Goal: Task Accomplishment & Management: Manage account settings

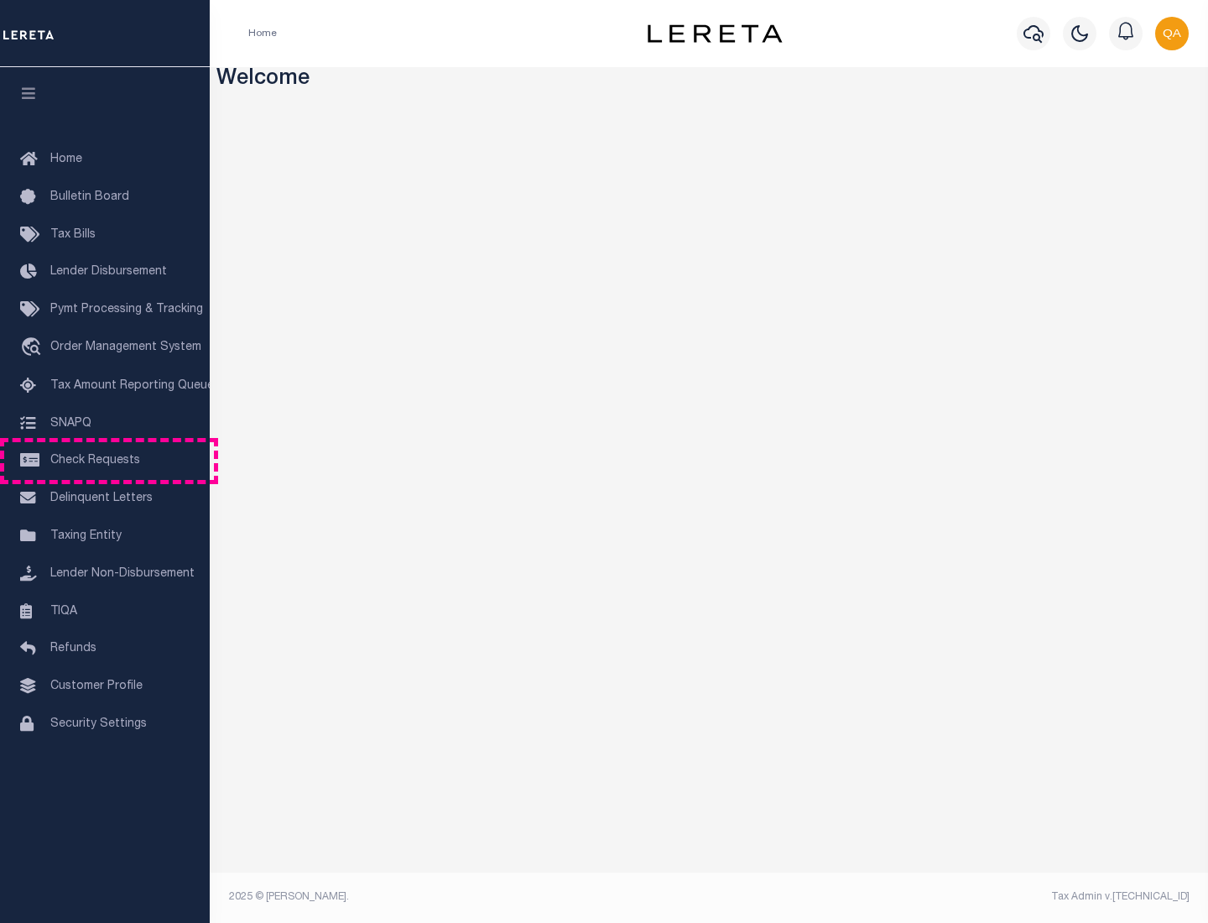
click at [105, 461] on span "Check Requests" at bounding box center [95, 461] width 90 height 12
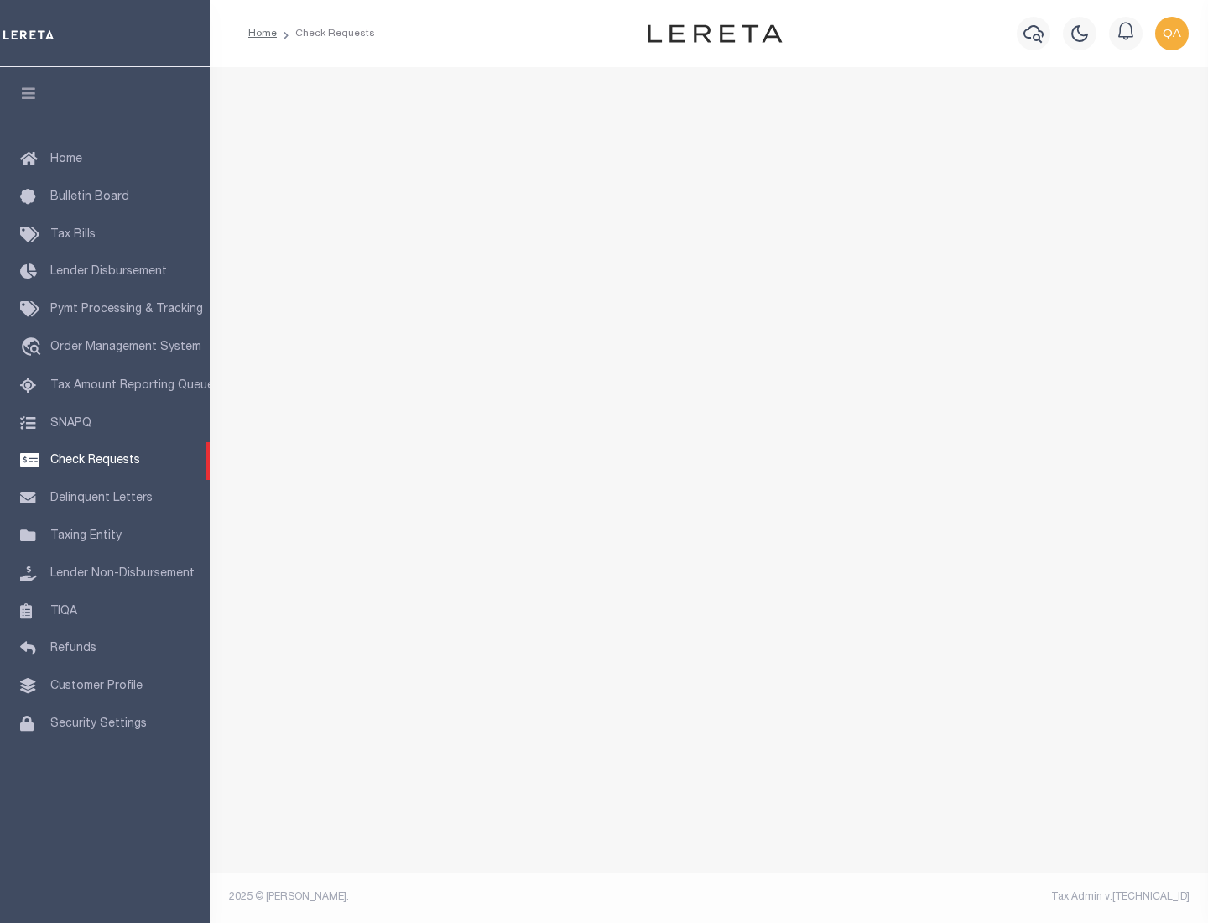
select select "50"
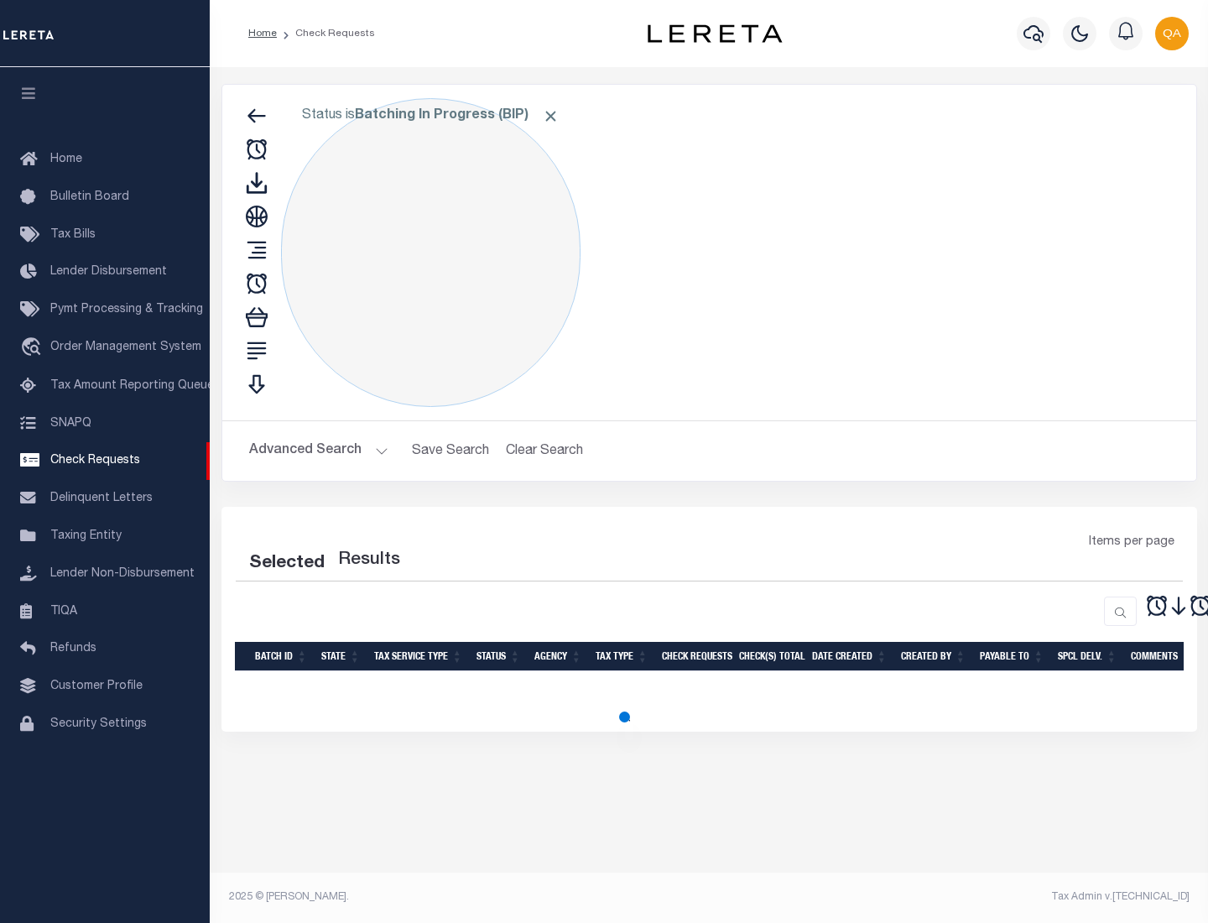
select select "50"
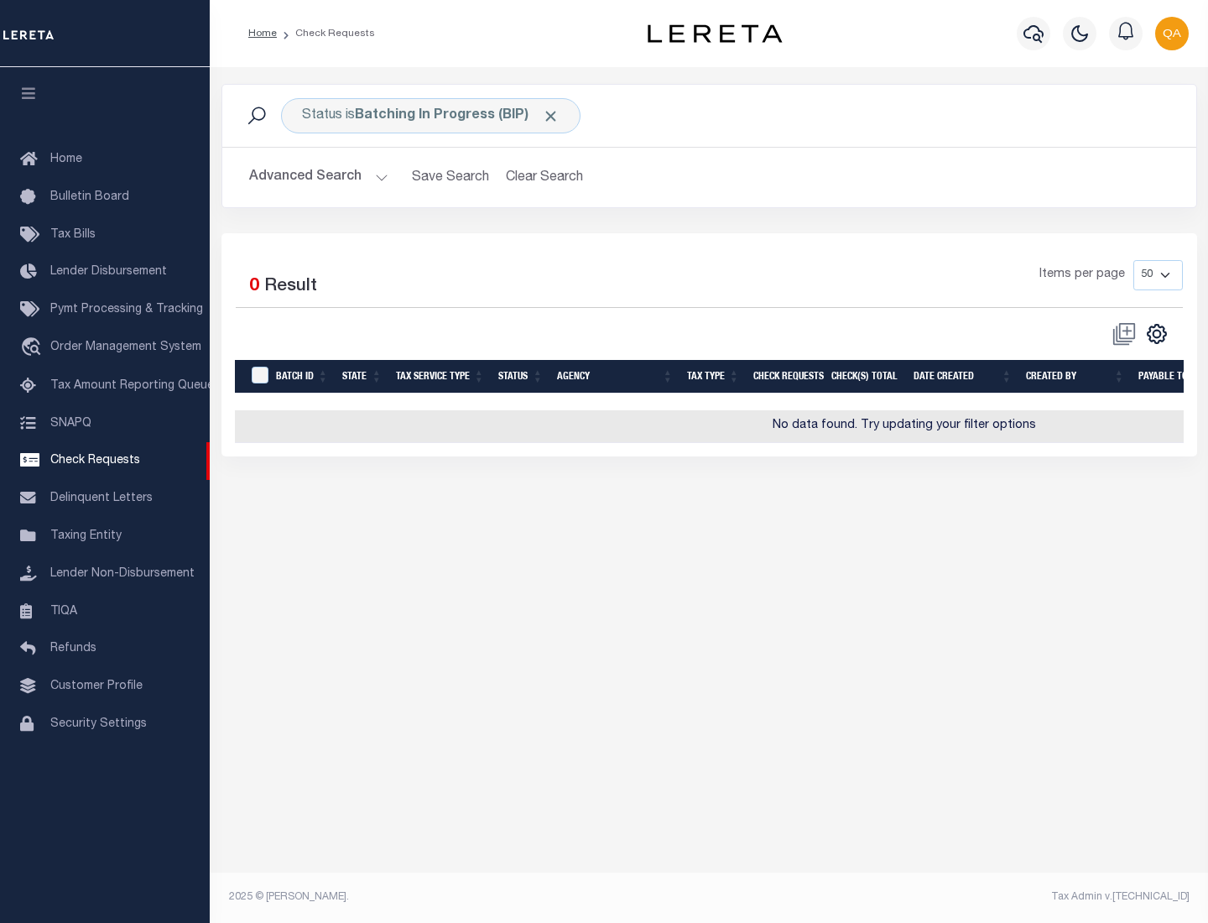
click at [551, 116] on span "Click to Remove" at bounding box center [551, 116] width 18 height 18
